Goal: Task Accomplishment & Management: Complete application form

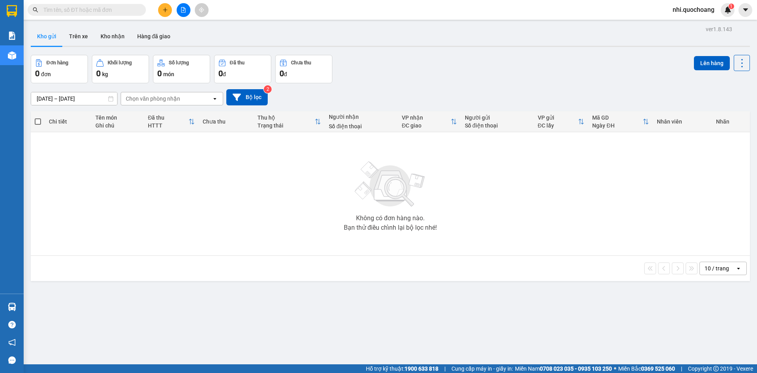
click at [97, 10] on input "text" at bounding box center [89, 10] width 93 height 9
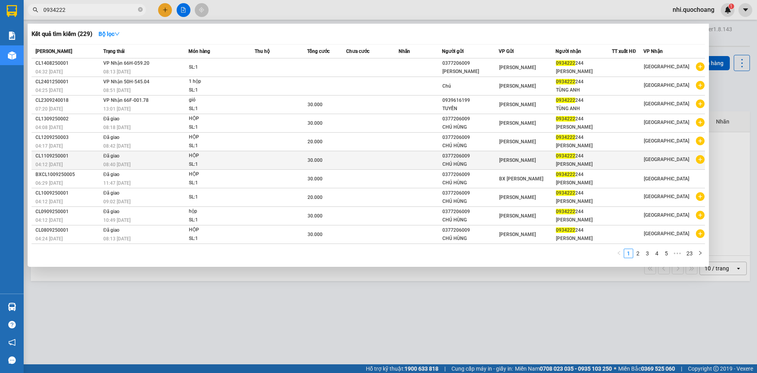
type input "0934222"
click at [470, 168] on div "CHÚ HÙNG" at bounding box center [471, 164] width 56 height 8
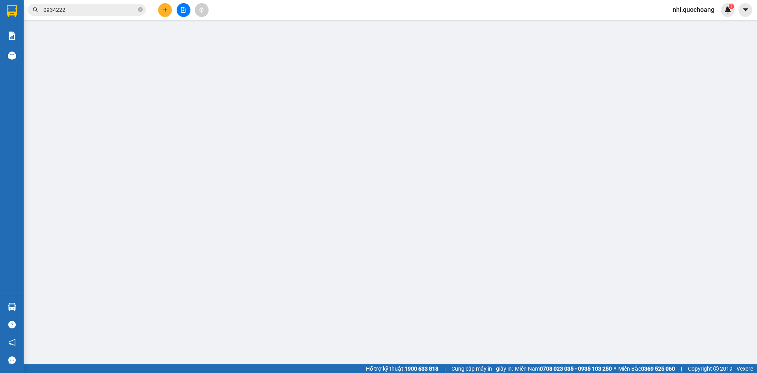
type input "0377206009"
type input "CHÚ HÙNG"
type input "0934222244"
type input "[PERSON_NAME]"
type input "30.000"
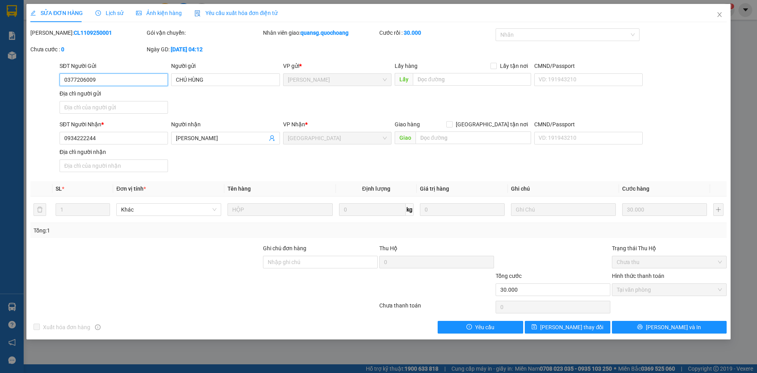
drag, startPoint x: 115, startPoint y: 81, endPoint x: 0, endPoint y: 78, distance: 114.8
click at [0, 78] on div "SỬA ĐƠN HÀNG Lịch sử Ảnh kiện hàng Yêu cầu xuất hóa đơn điện tử Total Paid Fee …" at bounding box center [378, 186] width 757 height 373
click at [720, 14] on icon "close" at bounding box center [719, 14] width 4 height 5
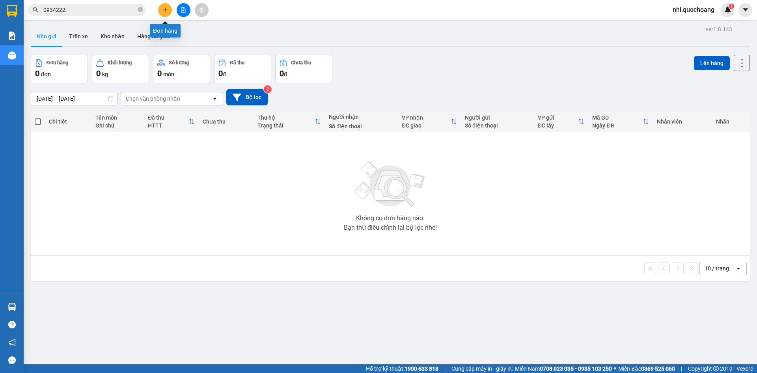
click at [166, 8] on icon "plus" at bounding box center [166, 10] width 6 height 6
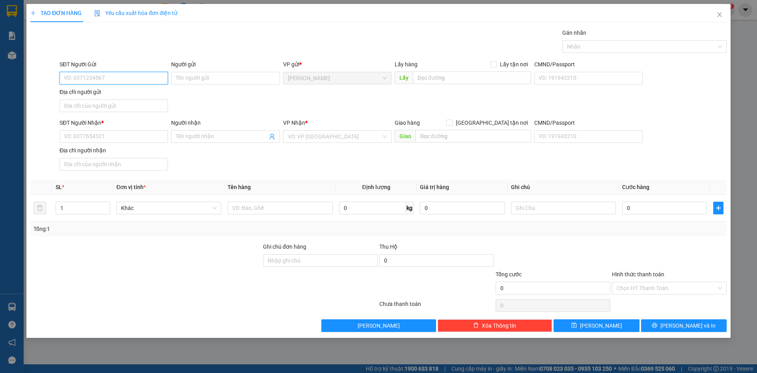
paste input "0377206009"
type input "0377206009"
click at [125, 95] on div "0377206009 - CHÚ HÙNG" at bounding box center [113, 94] width 99 height 9
type input "CHÚ HÙNG"
type input "0377206009"
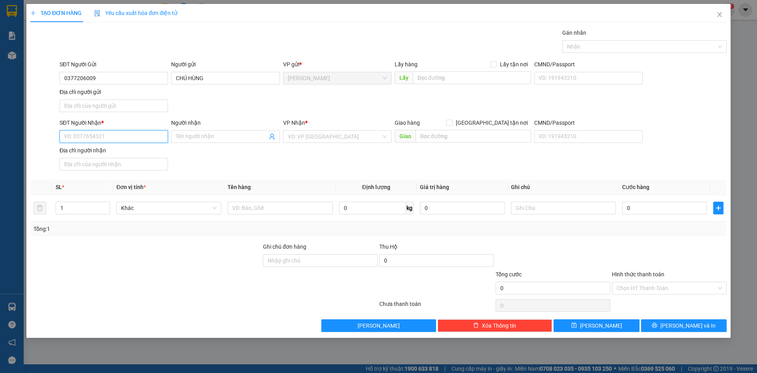
click at [113, 133] on input "SĐT Người Nhận *" at bounding box center [114, 136] width 108 height 13
click at [110, 163] on div "0934222244 - [PERSON_NAME]" at bounding box center [113, 165] width 99 height 9
type input "0934222244"
type input "[PERSON_NAME]"
click at [271, 206] on input "text" at bounding box center [280, 208] width 105 height 13
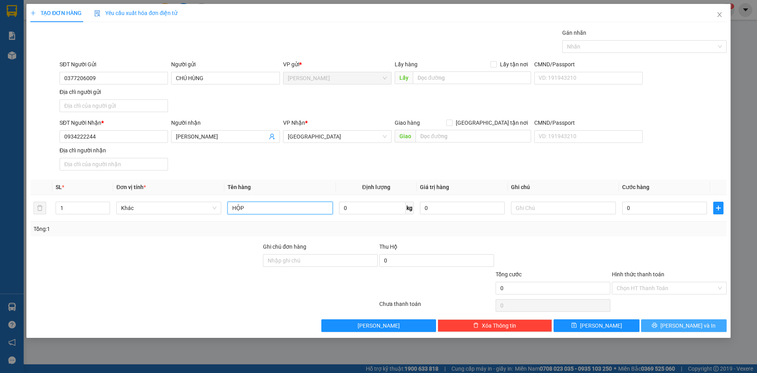
type input "HỘP"
click at [685, 324] on span "[PERSON_NAME] và In" at bounding box center [688, 325] width 55 height 9
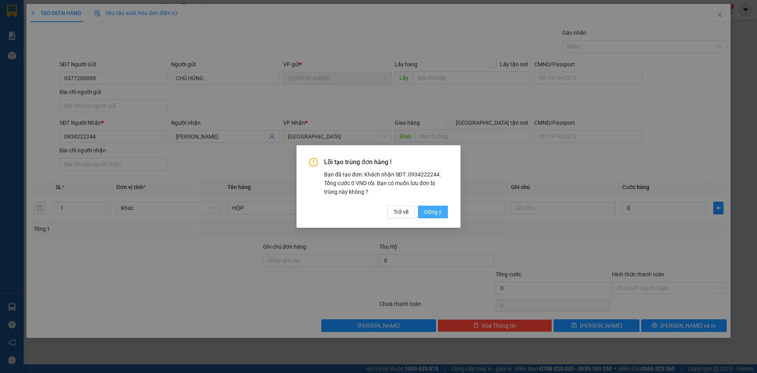
click at [430, 213] on span "Đồng ý" at bounding box center [432, 211] width 17 height 9
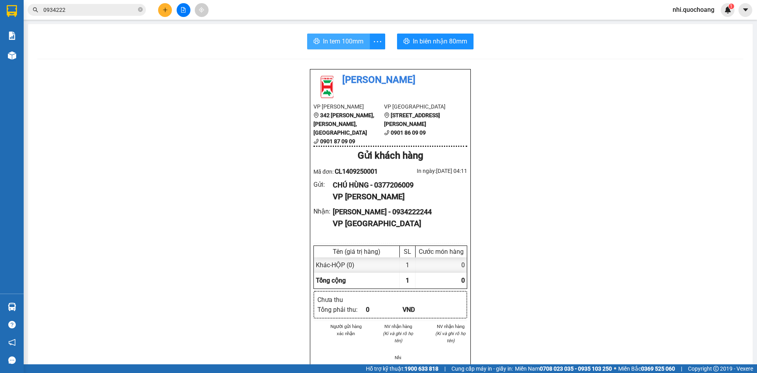
click at [331, 37] on span "In tem 100mm" at bounding box center [343, 41] width 41 height 10
